Goal: Share content

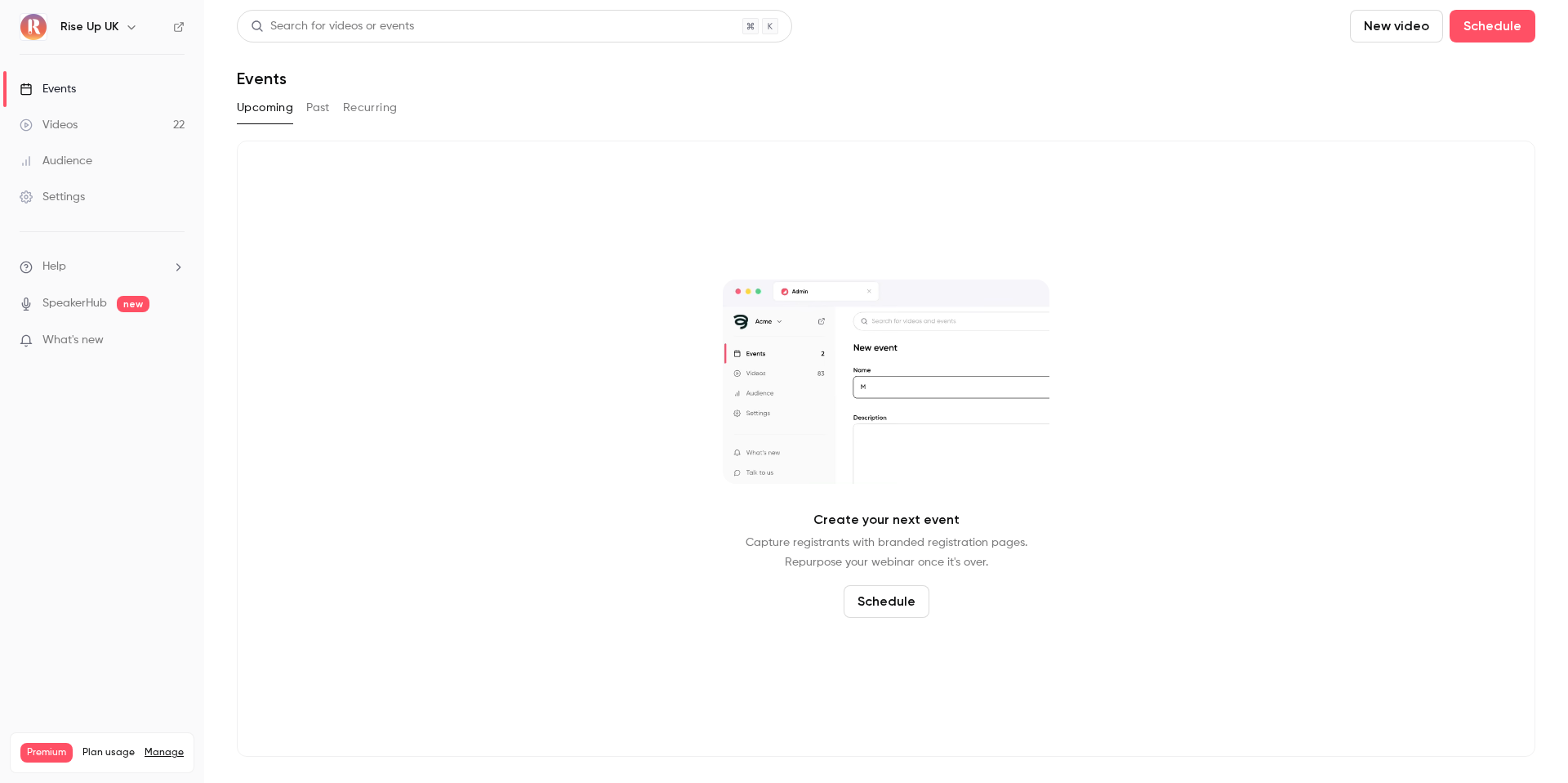
click at [133, 32] on icon "button" at bounding box center [132, 27] width 13 height 13
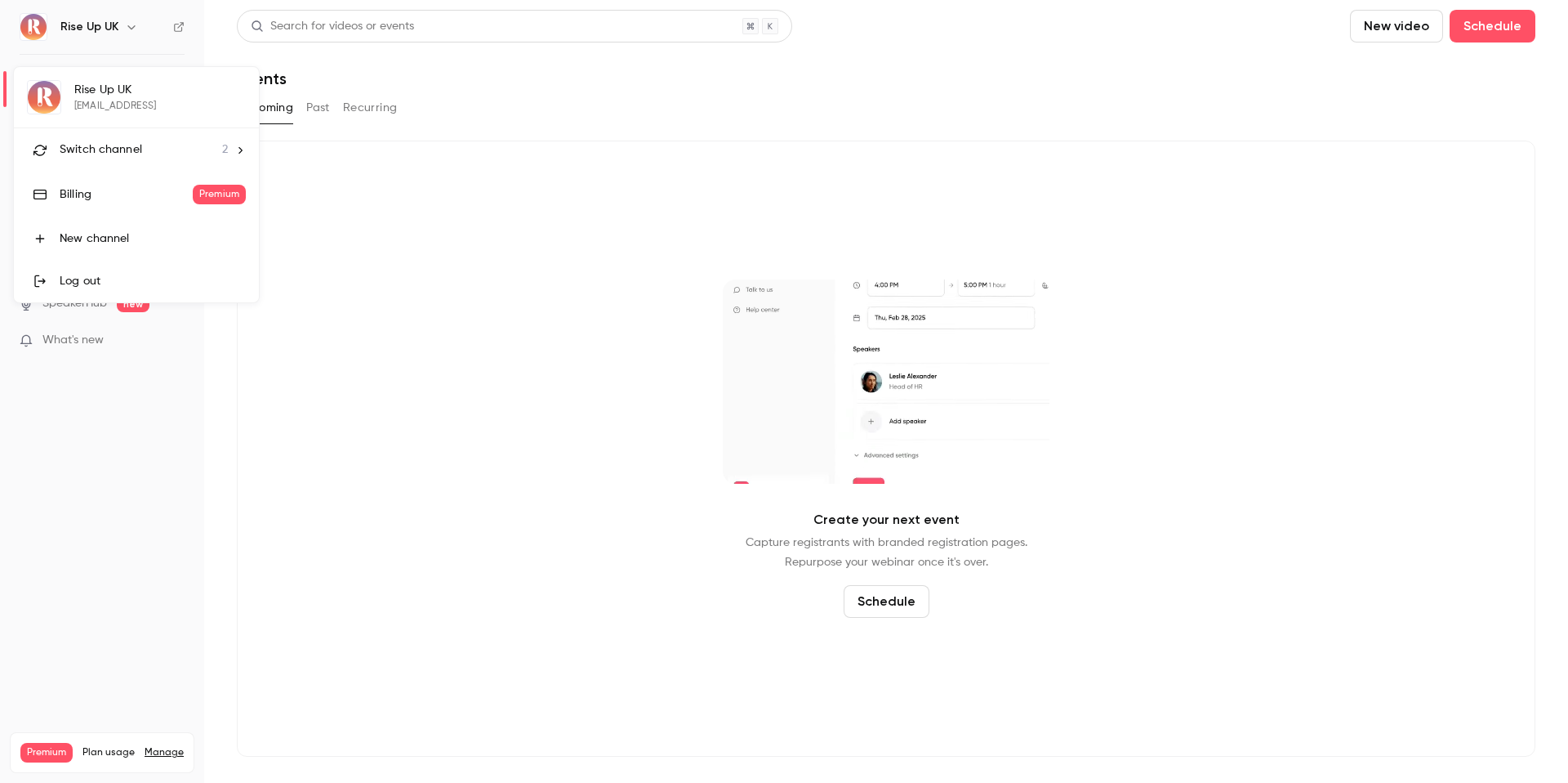
click at [147, 134] on li "Switch channel 2" at bounding box center [137, 150] width 245 height 43
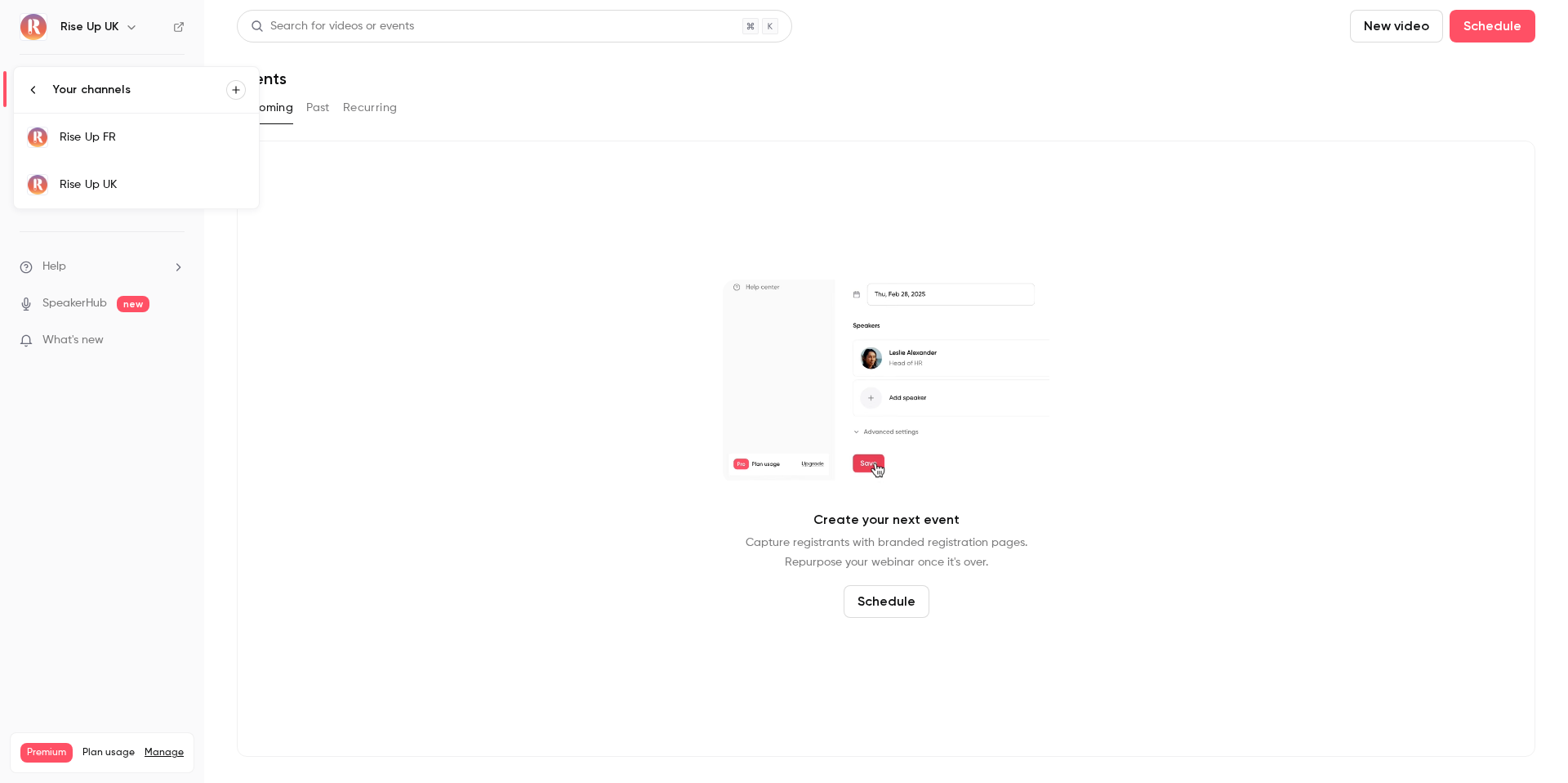
click at [148, 146] on link "Rise Up FR" at bounding box center [137, 137] width 245 height 48
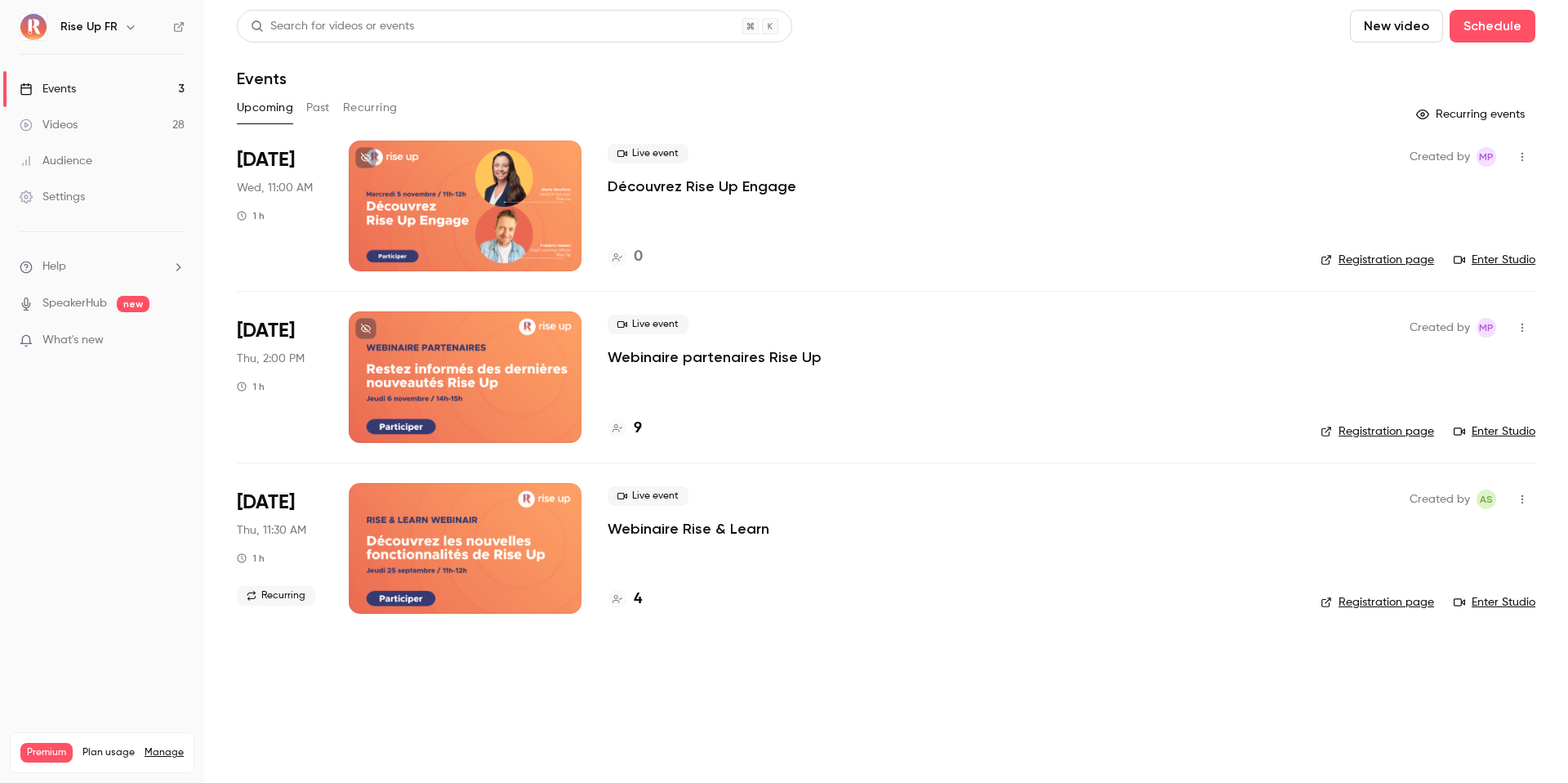
click at [504, 357] on div at bounding box center [465, 377] width 233 height 131
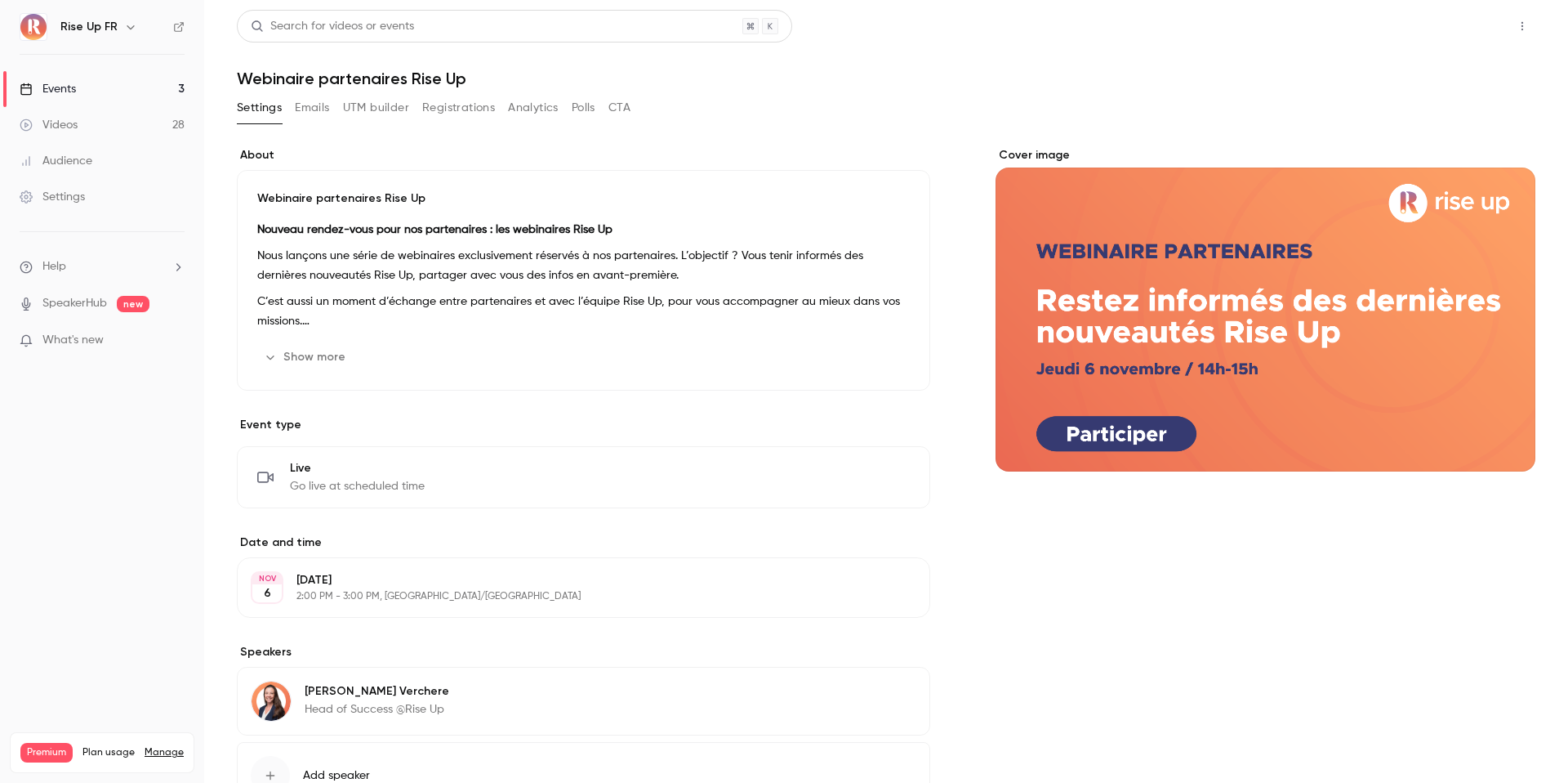
click at [1446, 22] on button "Share" at bounding box center [1464, 25] width 65 height 33
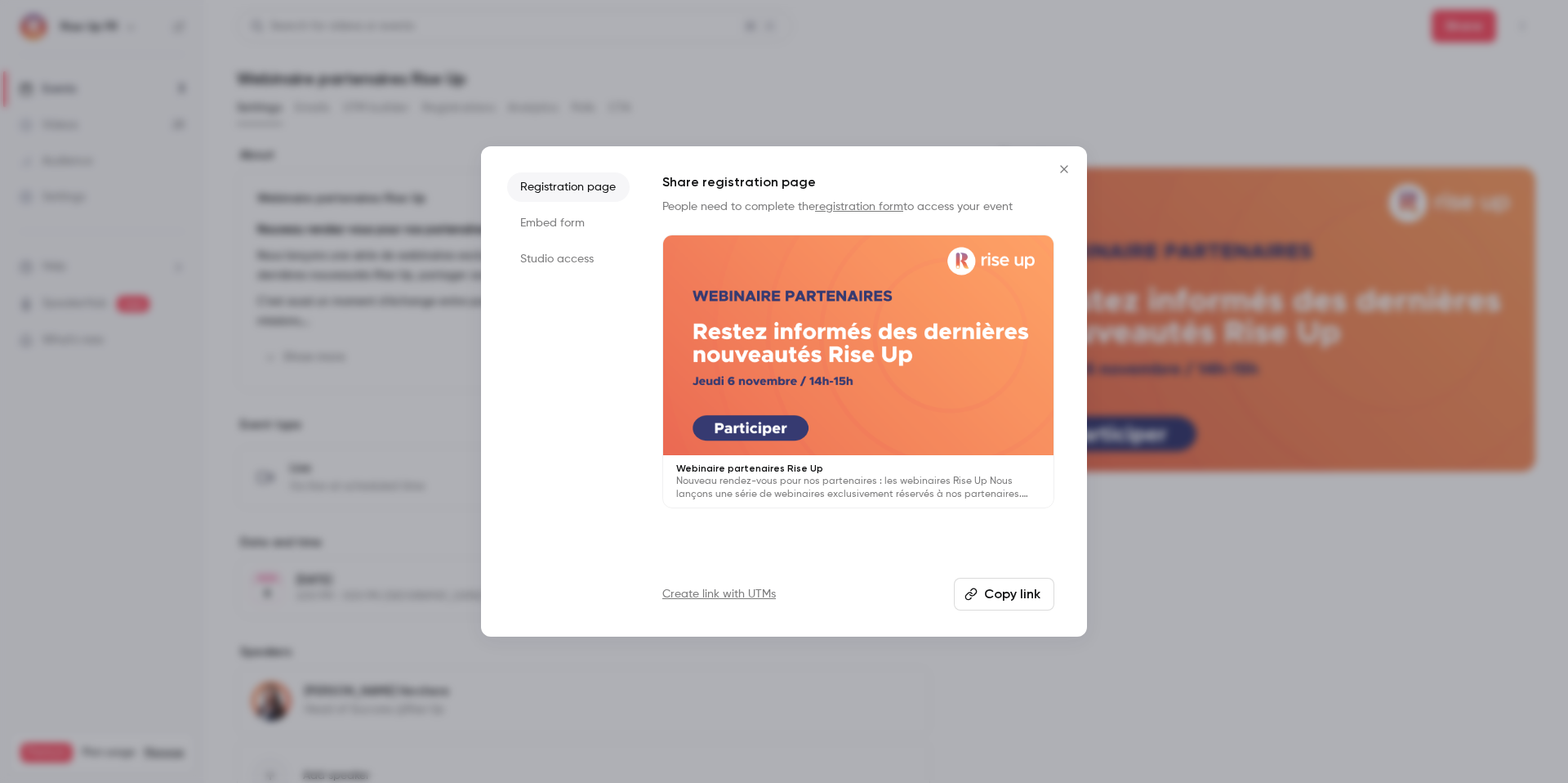
click at [990, 587] on button "Copy link" at bounding box center [1004, 594] width 100 height 33
click at [1063, 164] on icon "Close" at bounding box center [1064, 170] width 20 height 13
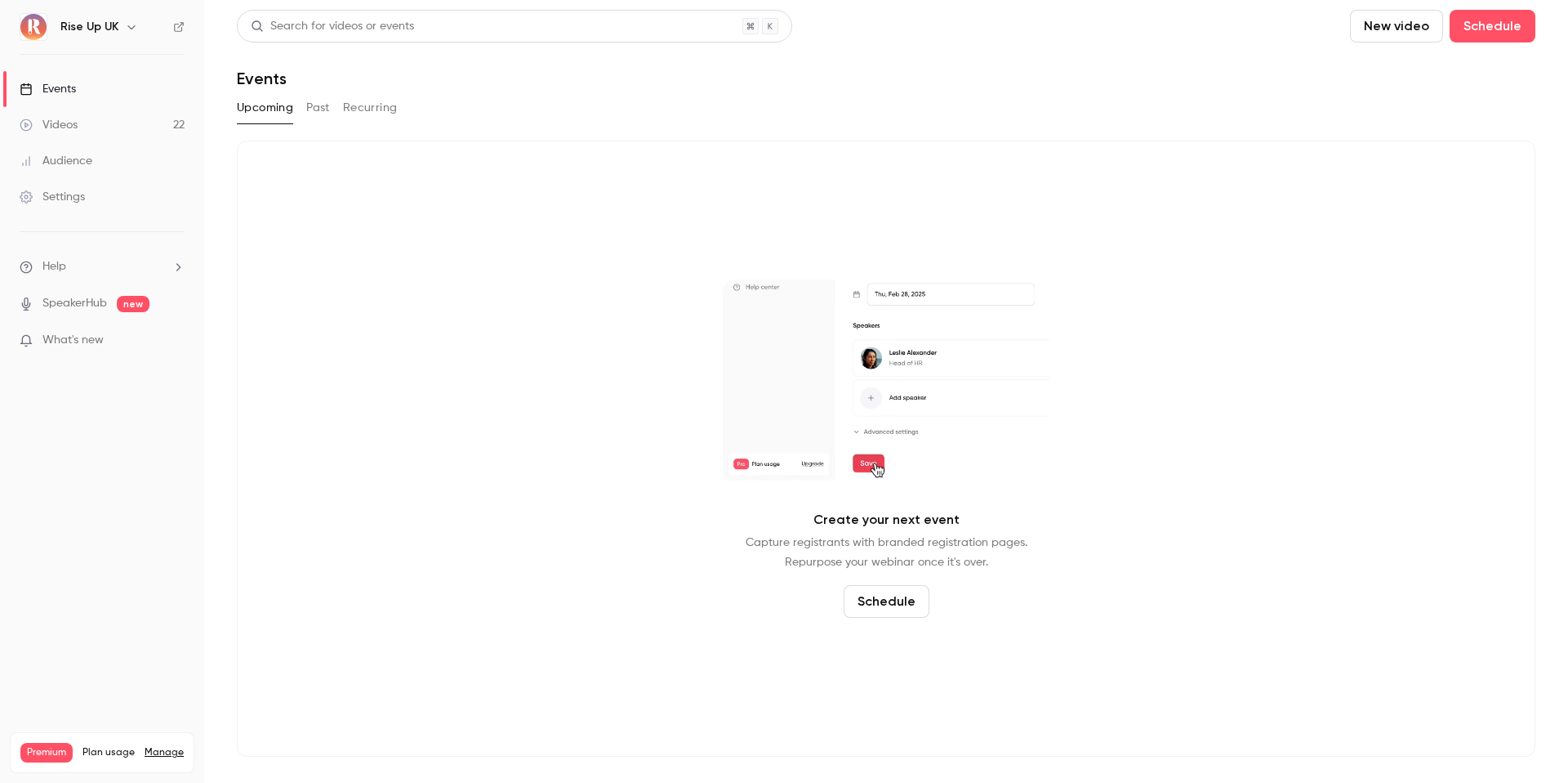
click at [125, 24] on icon "button" at bounding box center [132, 27] width 13 height 13
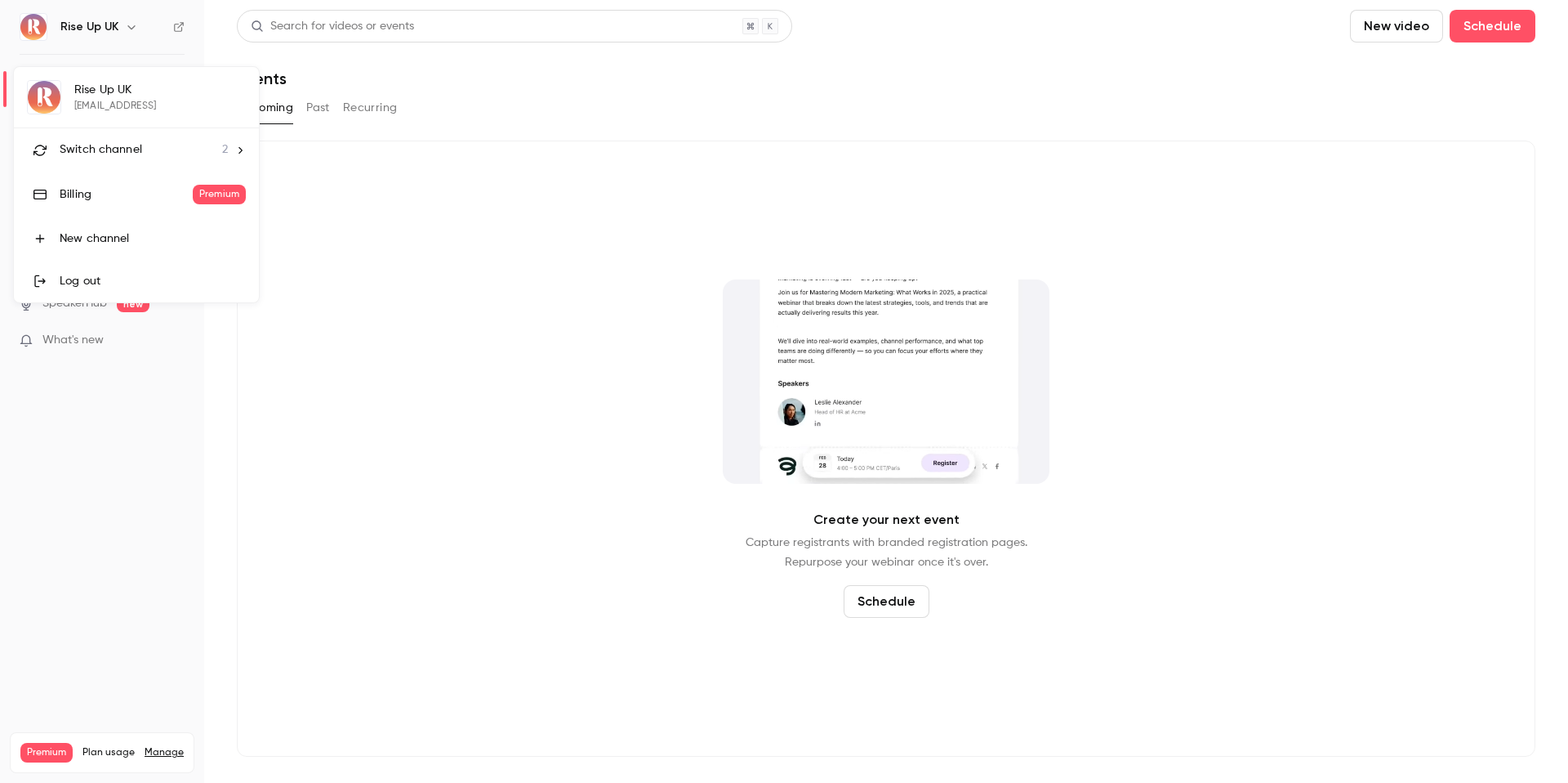
click at [136, 148] on span "Switch channel" at bounding box center [101, 150] width 82 height 17
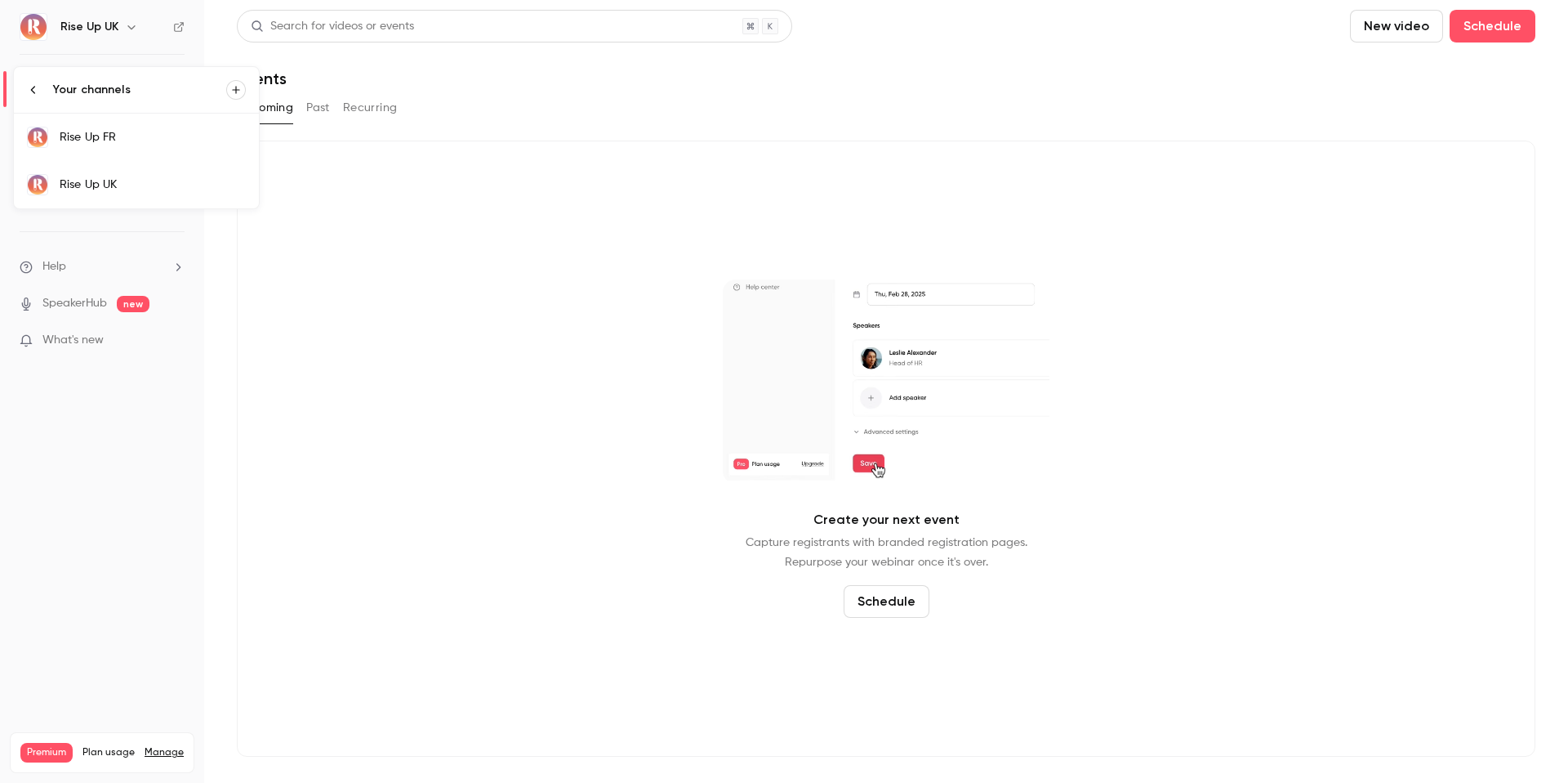
click at [144, 137] on div "Rise Up FR" at bounding box center [153, 137] width 186 height 16
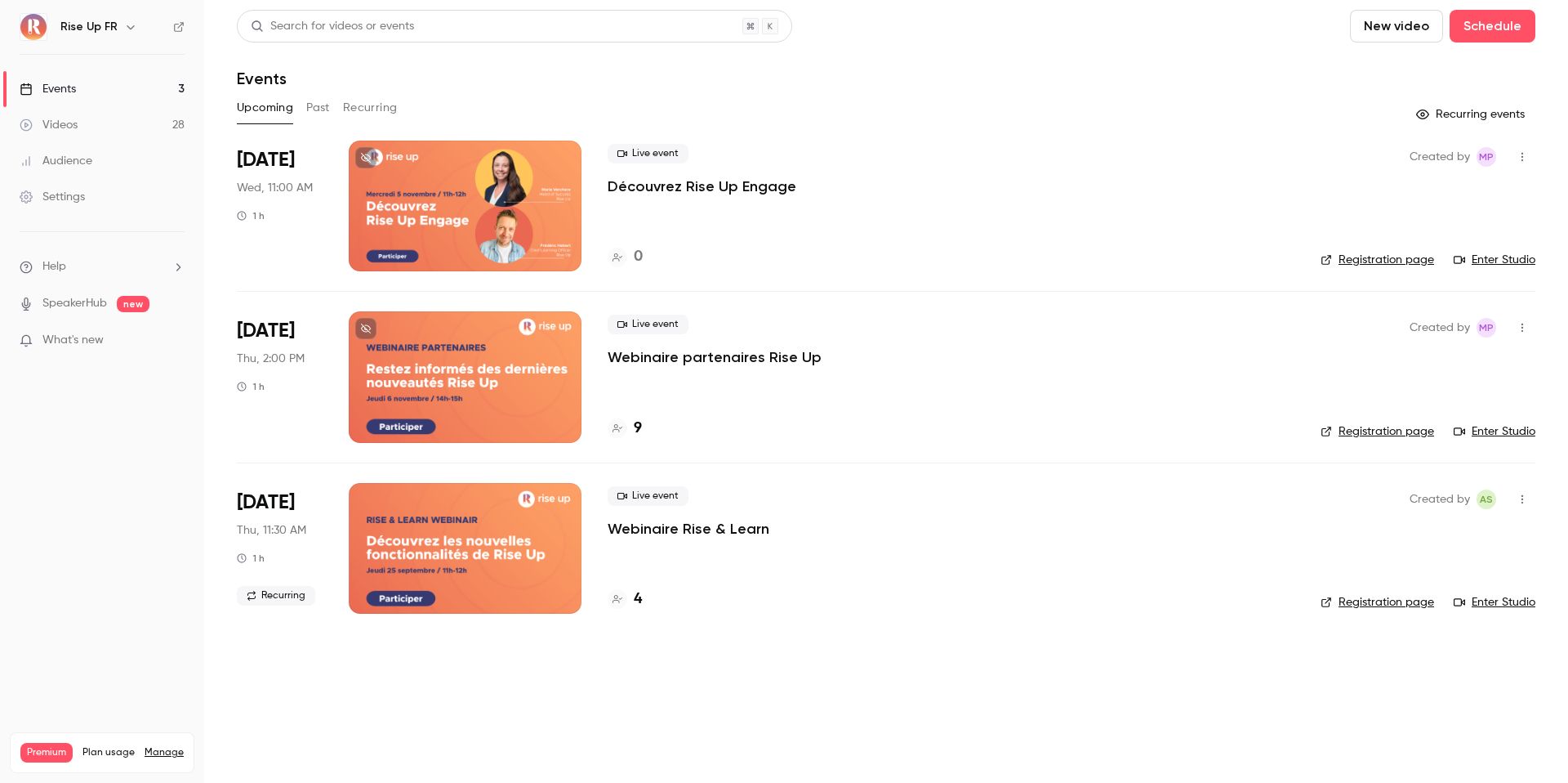
click at [1386, 259] on link "Registration page" at bounding box center [1377, 259] width 113 height 16
click at [1385, 255] on link "Registration page" at bounding box center [1377, 259] width 113 height 16
